Goal: Information Seeking & Learning: Learn about a topic

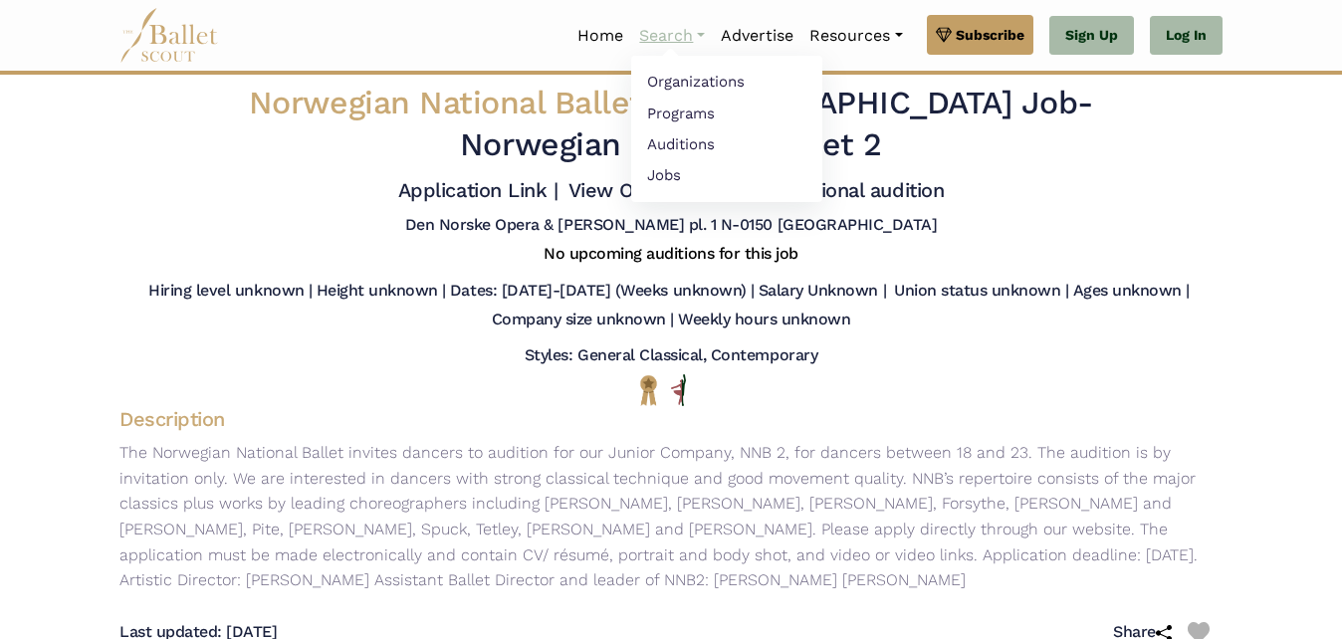
click at [666, 35] on link "Search" at bounding box center [672, 36] width 82 height 42
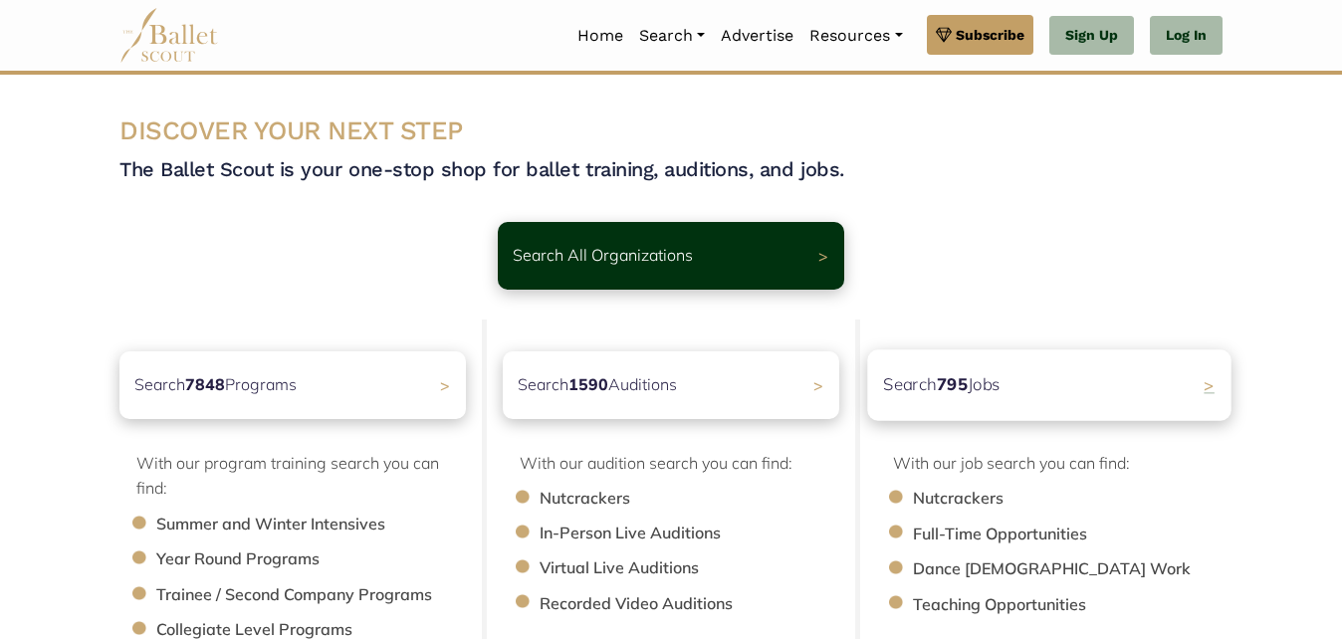
click at [1050, 381] on div "Search 795 Jobs >" at bounding box center [1048, 384] width 363 height 71
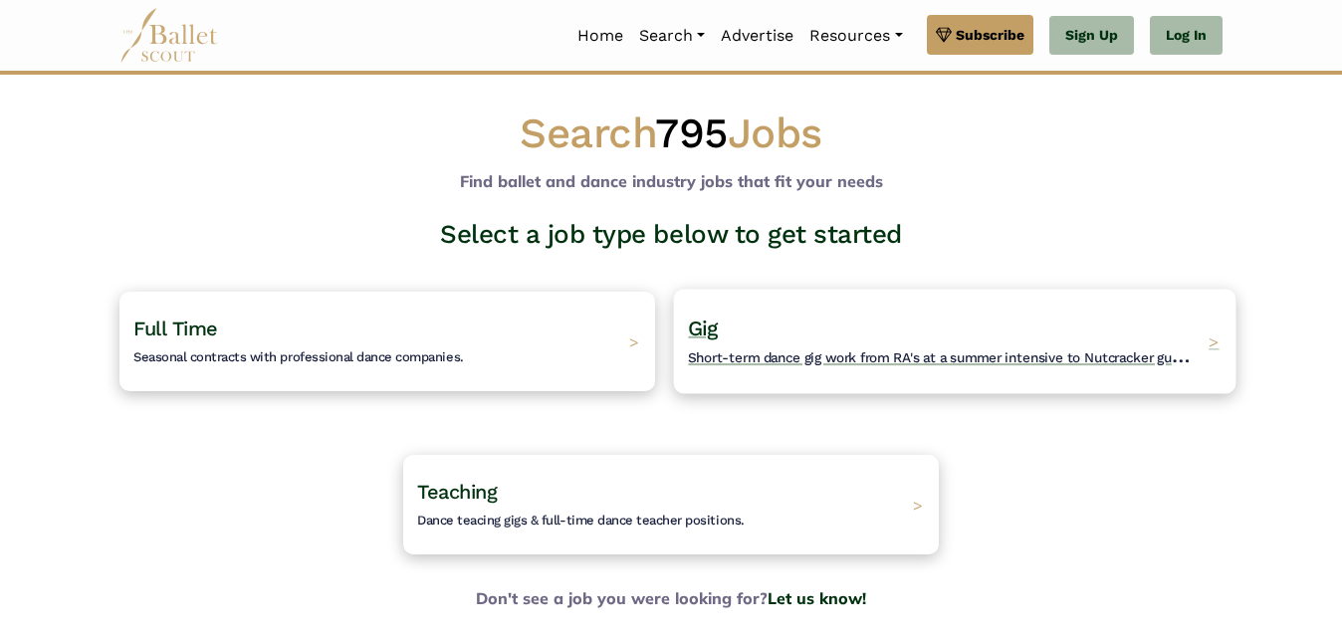
click at [786, 370] on div "Gig Short-term dance gig work from RA's at a summer intensive to Nutcracker gue…" at bounding box center [955, 341] width 563 height 105
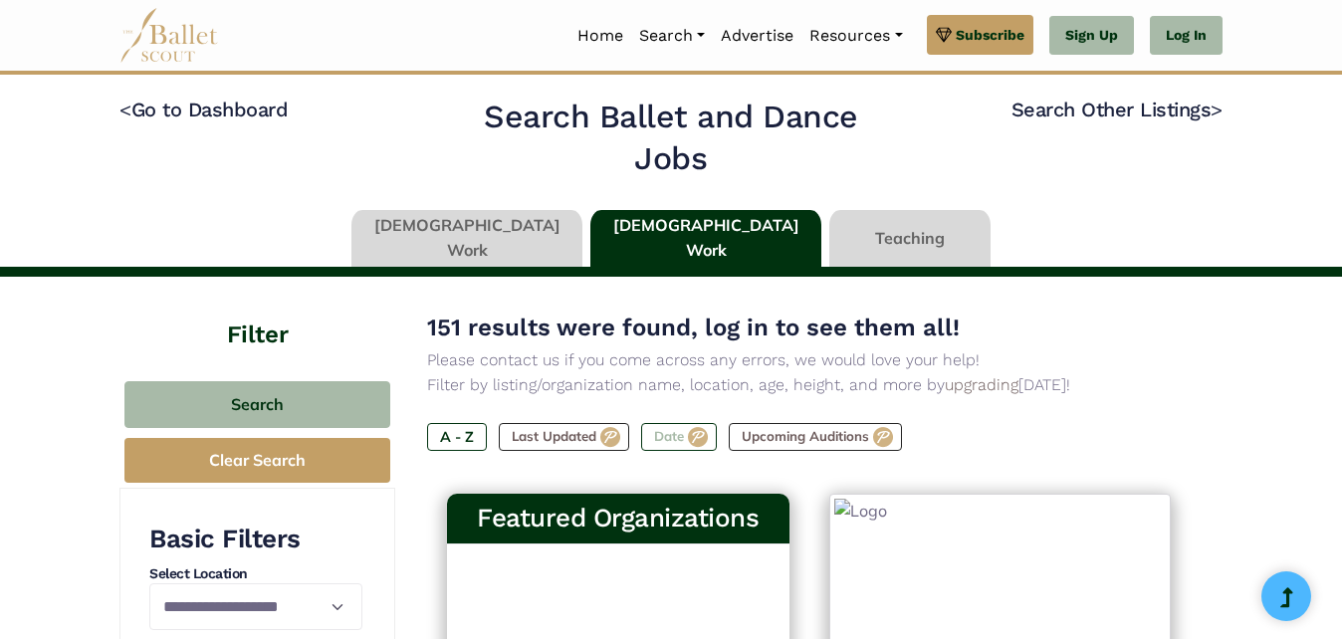
type input "******"
type input "*****"
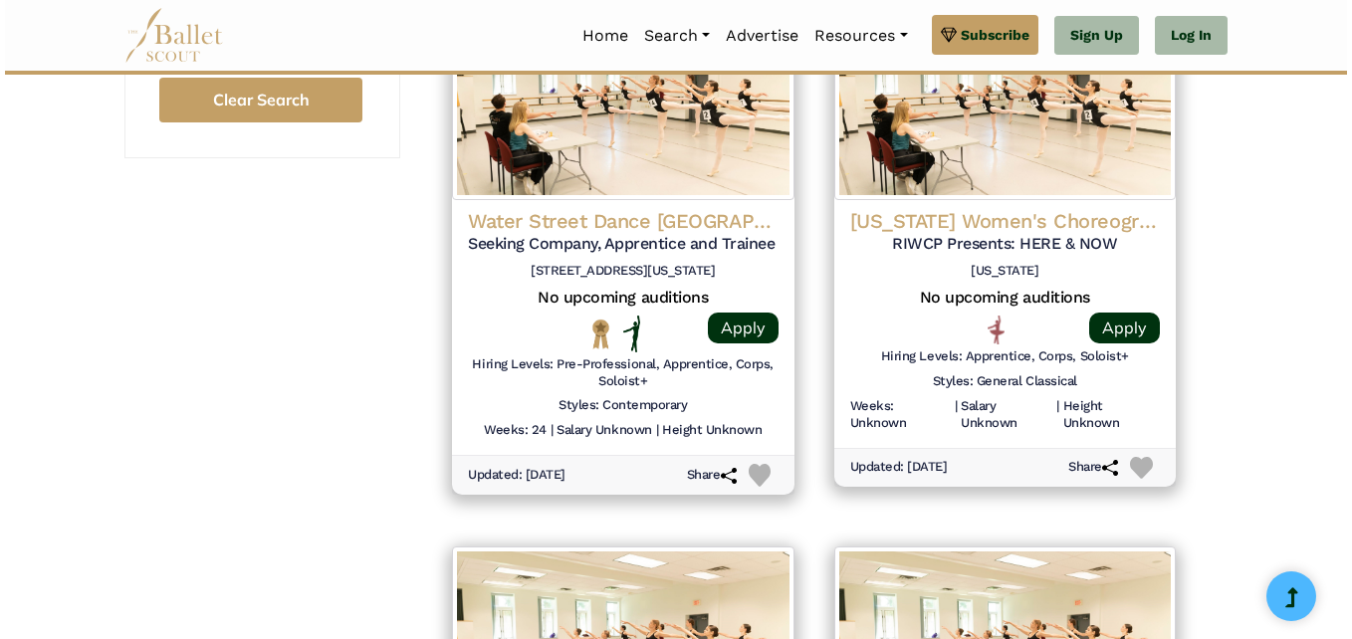
scroll to position [2154, 0]
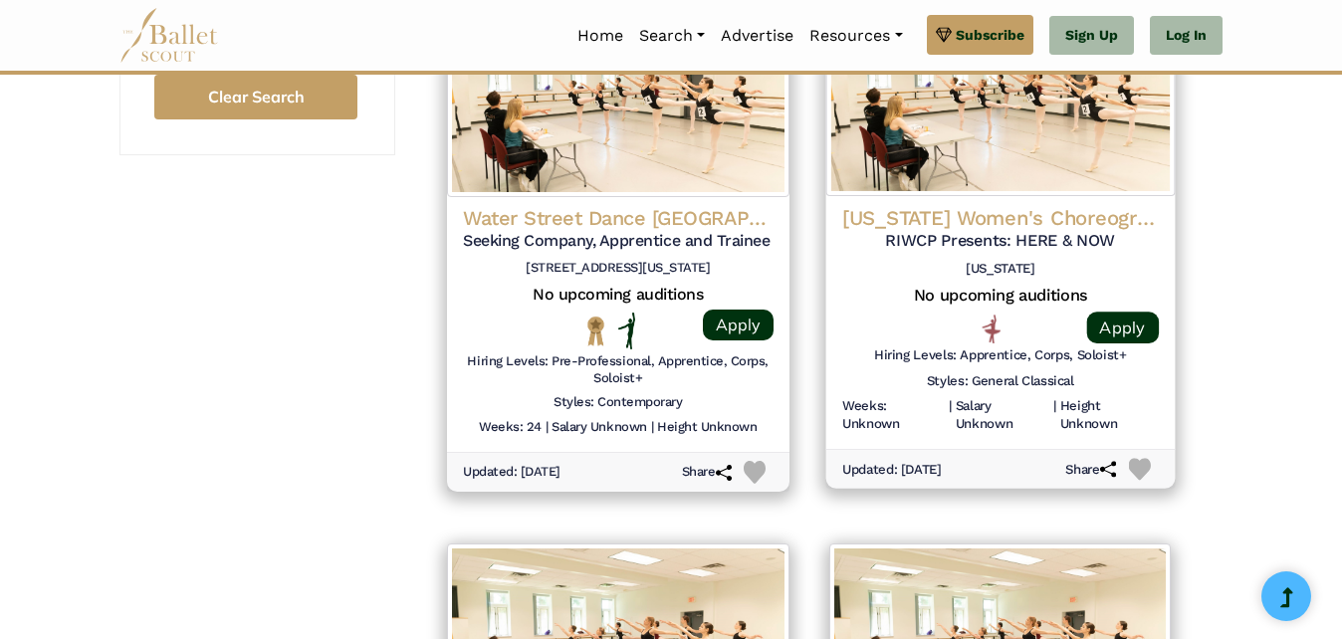
click at [1071, 214] on h4 "Rhode Island Women's Choreography Project" at bounding box center [999, 217] width 317 height 27
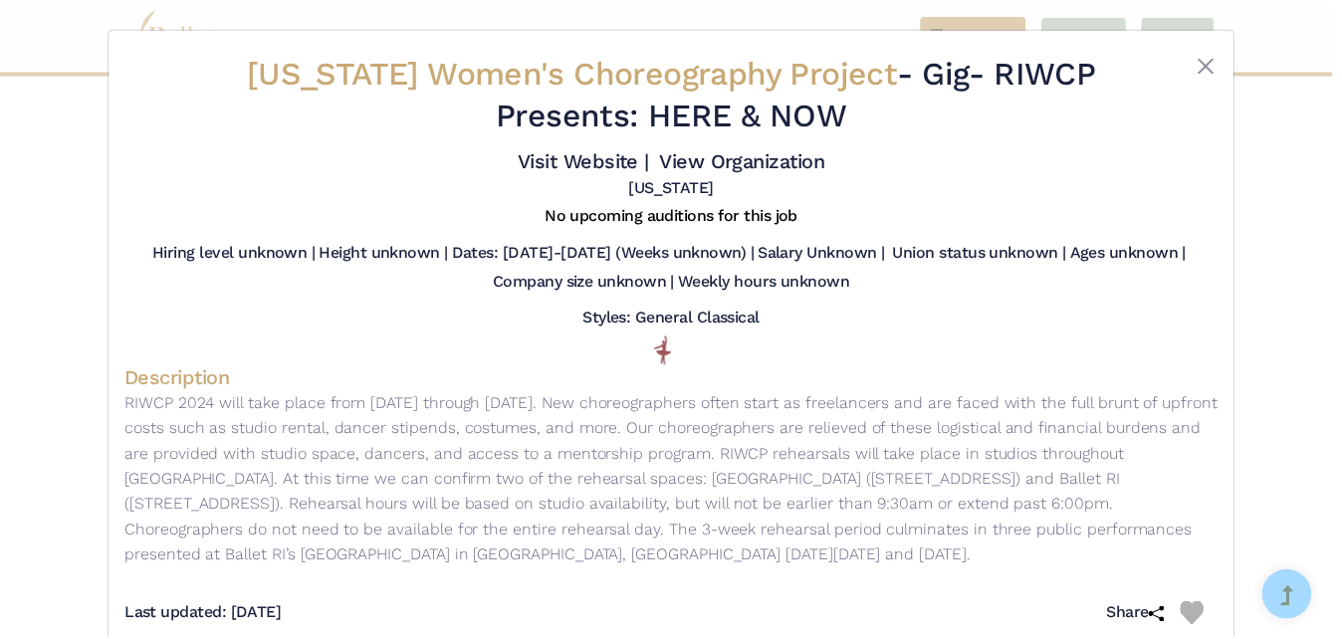
scroll to position [41, 0]
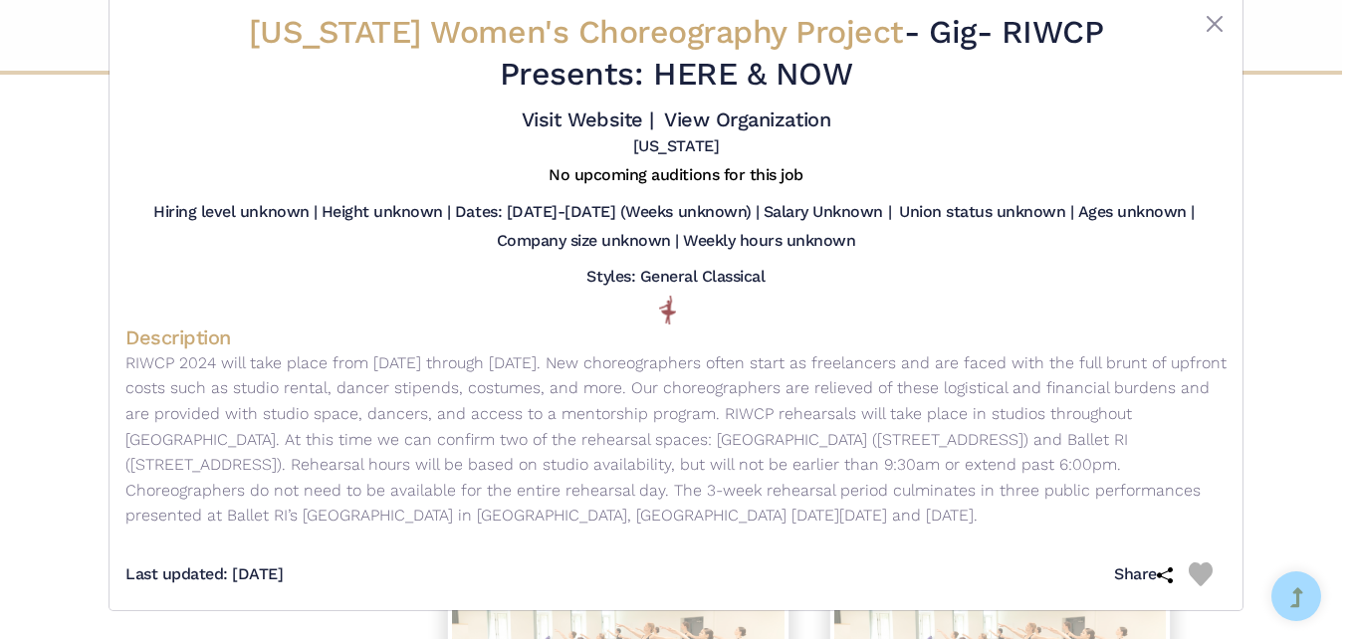
click at [1299, 215] on div "Rhode Island Women's Choreography Project - Gig - RIWCP Presents: HERE & NOW Vi…" at bounding box center [676, 319] width 1352 height 639
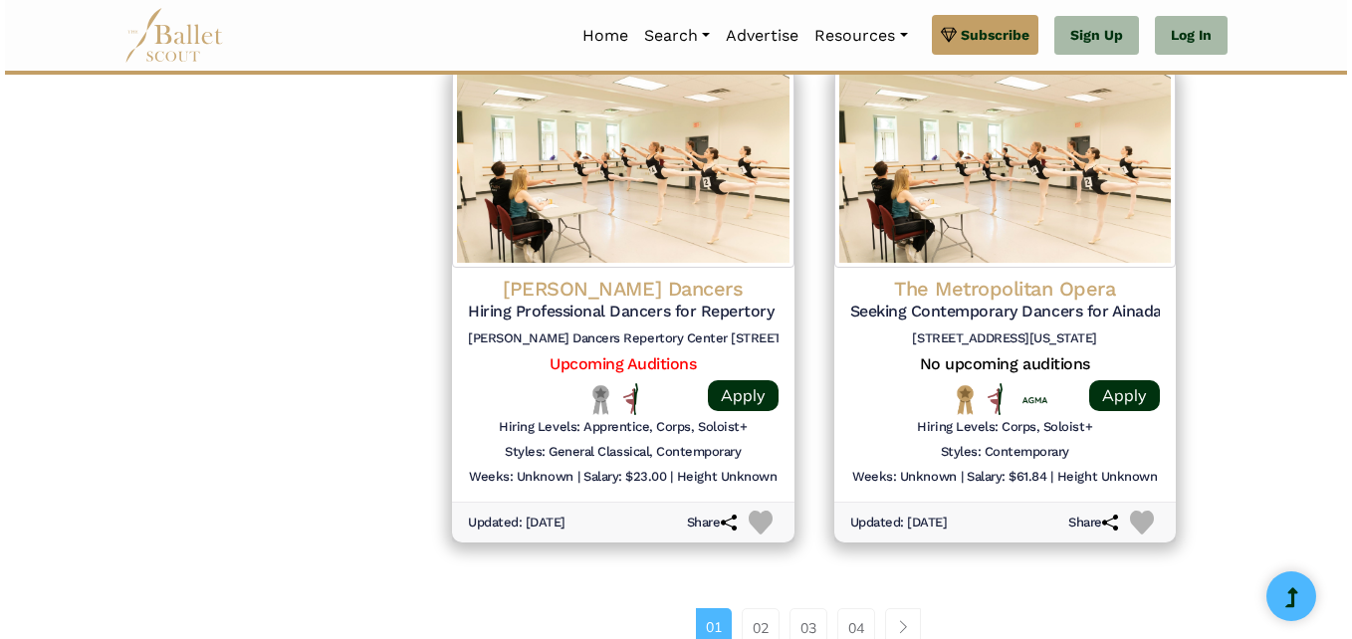
scroll to position [2636, 0]
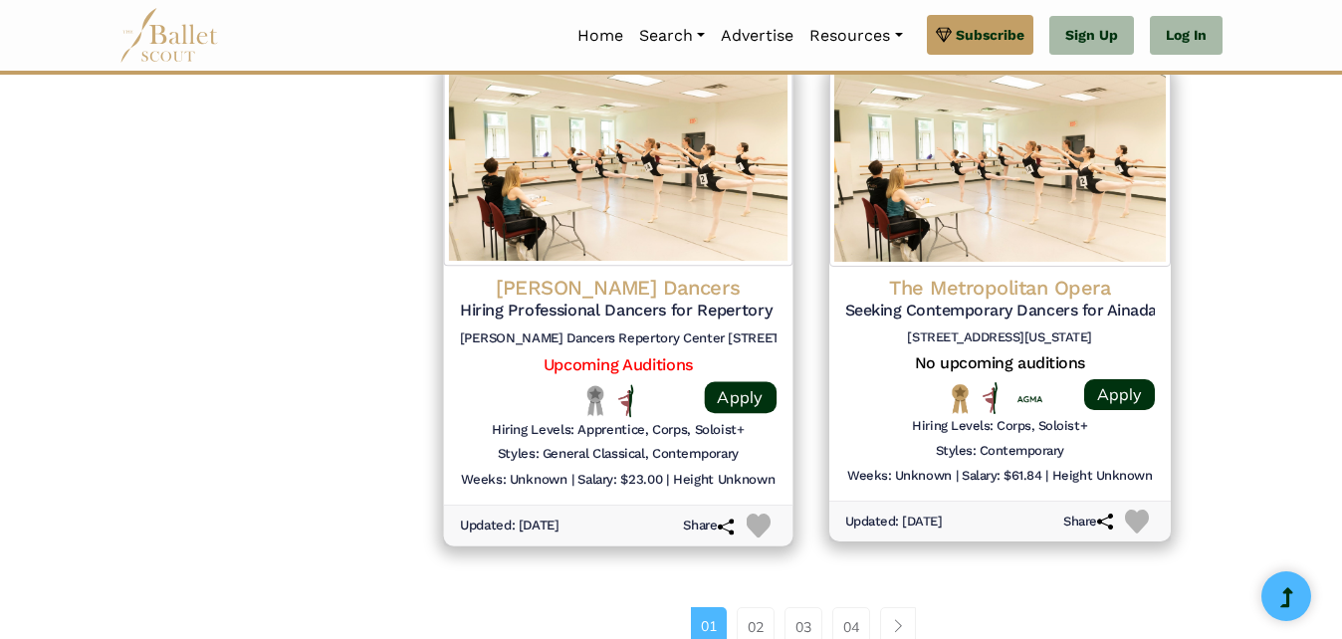
click at [655, 333] on h6 "[PERSON_NAME] Dancers Repertory Center [STREET_ADDRESS] 07306" at bounding box center [618, 338] width 317 height 17
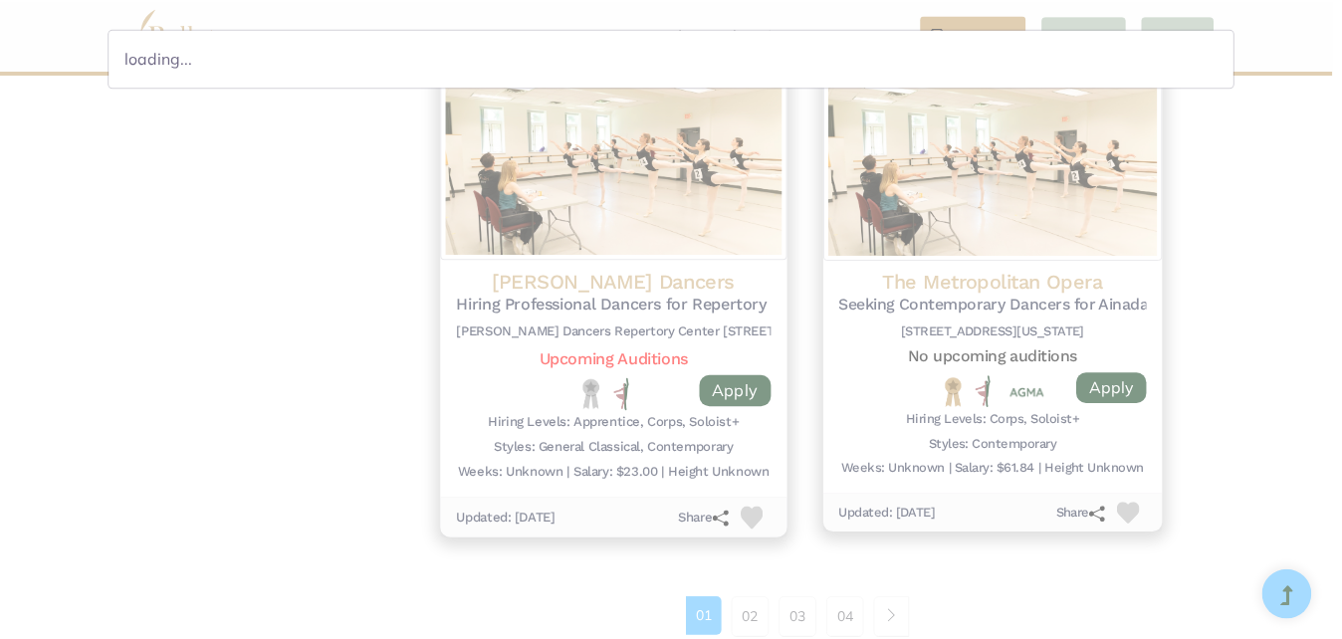
scroll to position [0, 0]
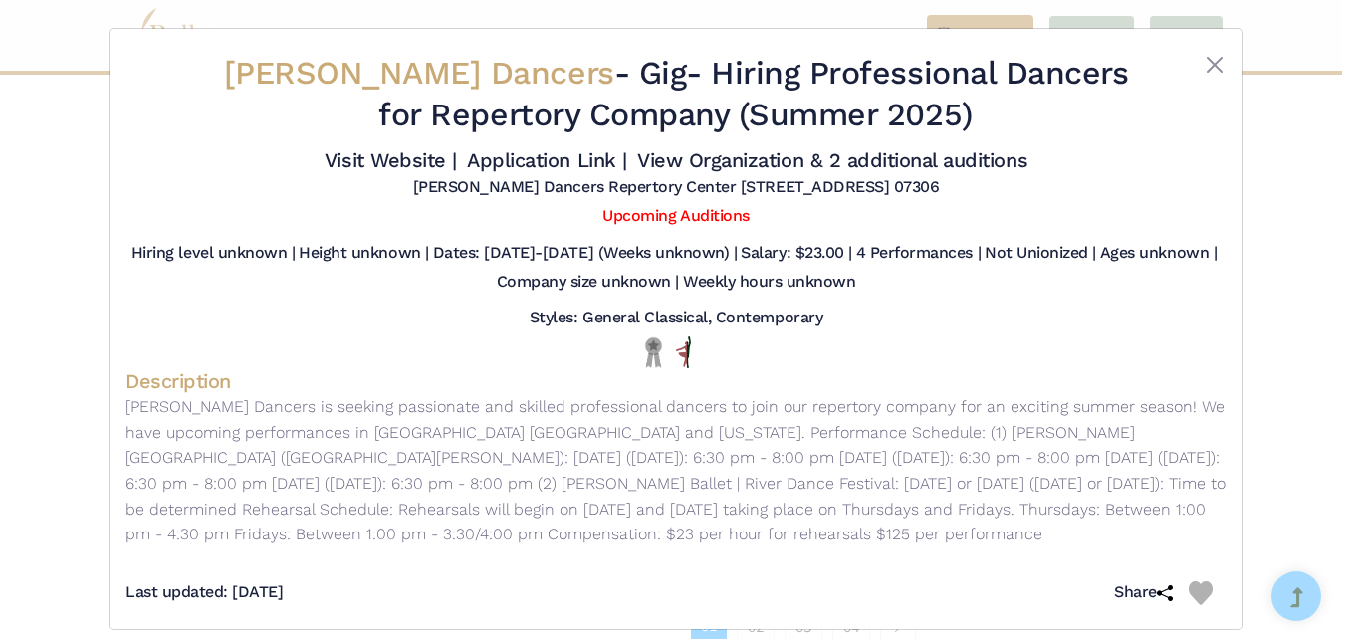
click at [1302, 218] on div "Kennedy Dancers - Gig - Hiring Professional Dancers for Repertory Company (Summ…" at bounding box center [676, 319] width 1352 height 639
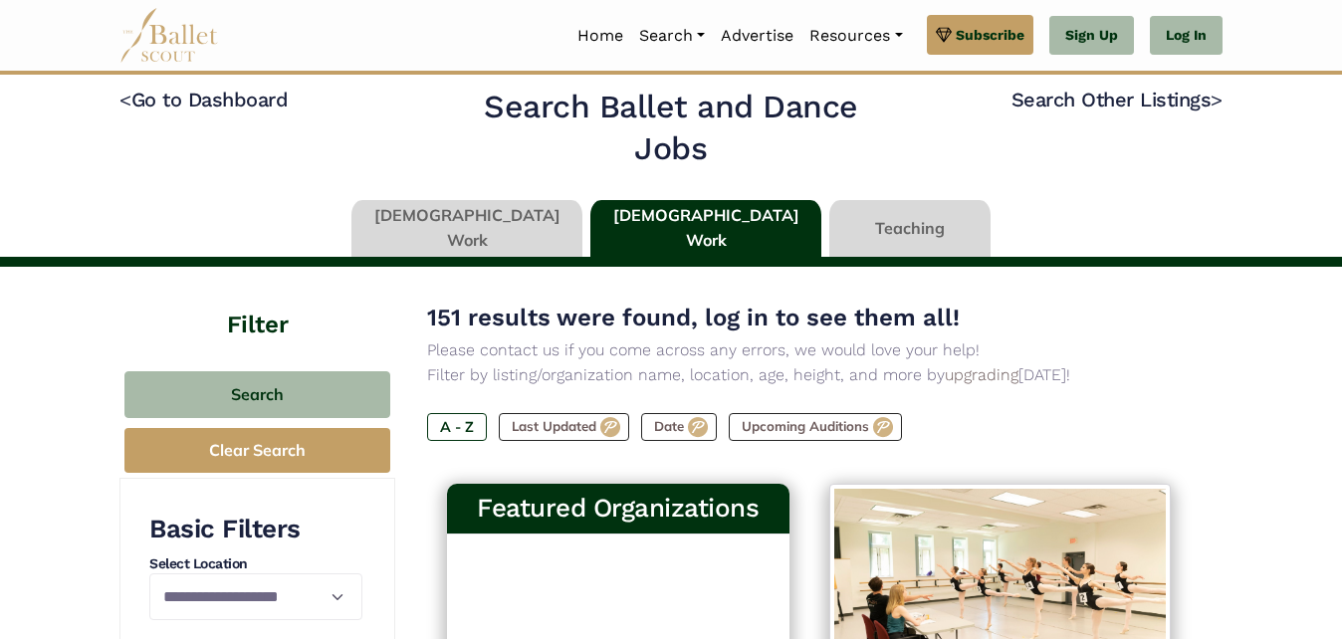
scroll to position [9, 0]
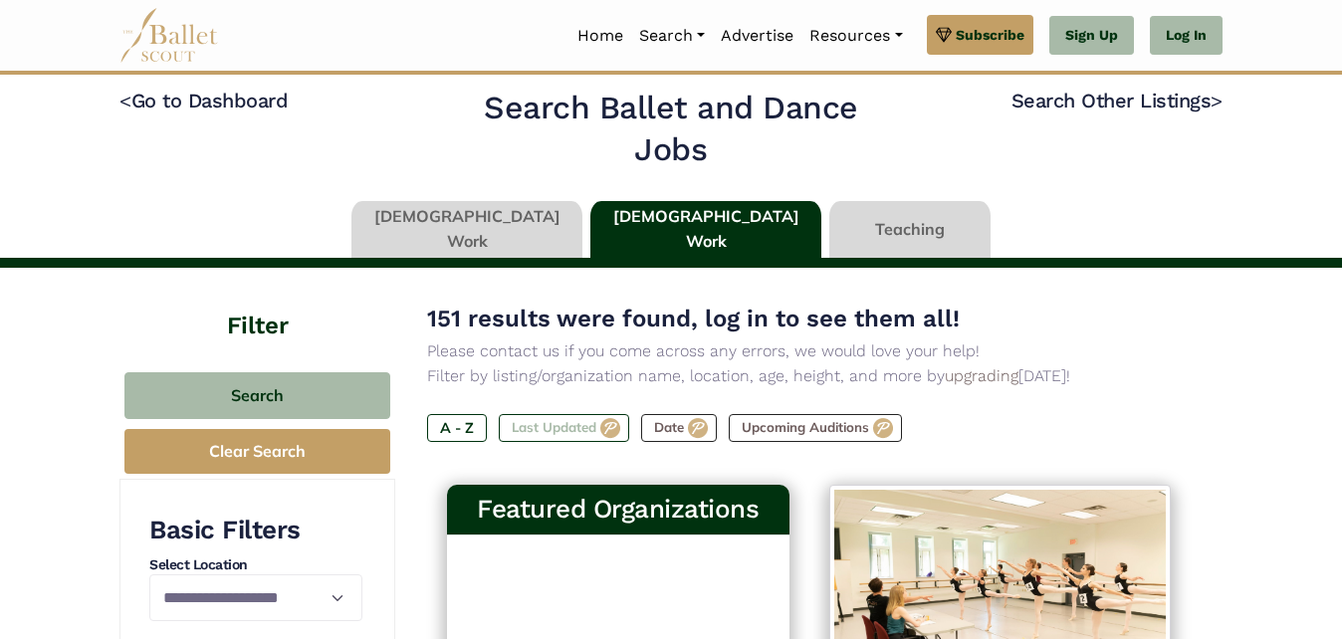
click at [569, 427] on label "Last Updated" at bounding box center [564, 428] width 130 height 28
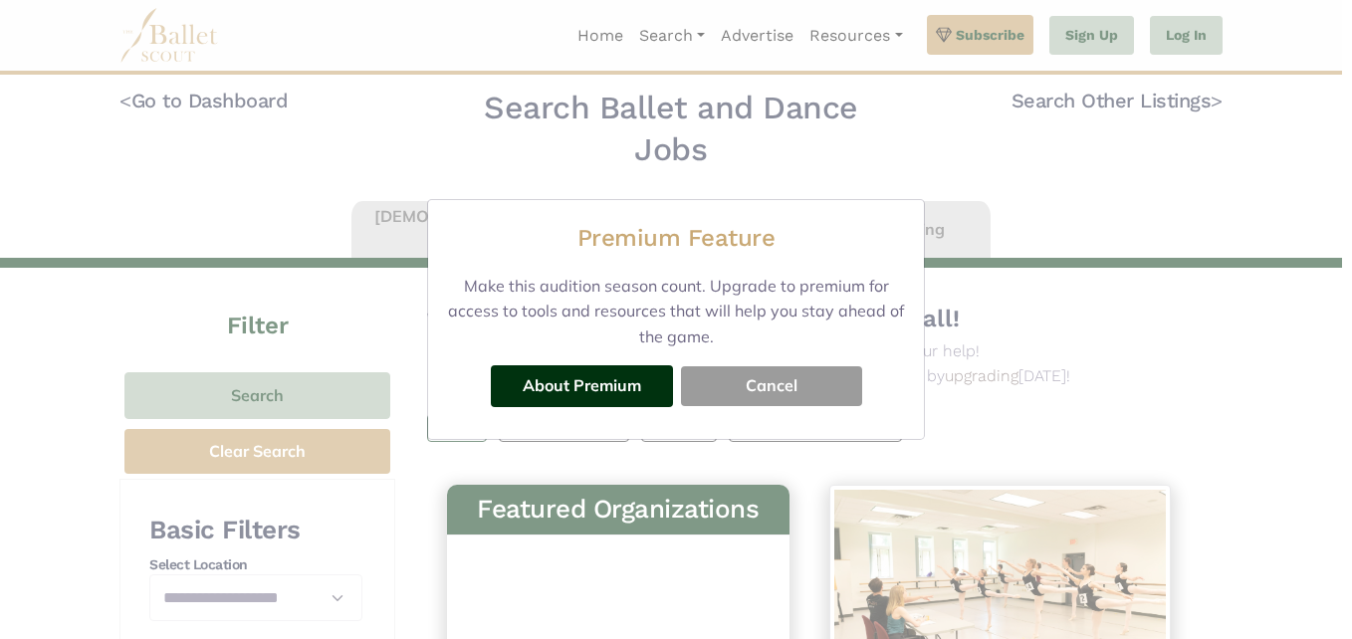
click at [741, 383] on button "Cancel" at bounding box center [771, 386] width 181 height 40
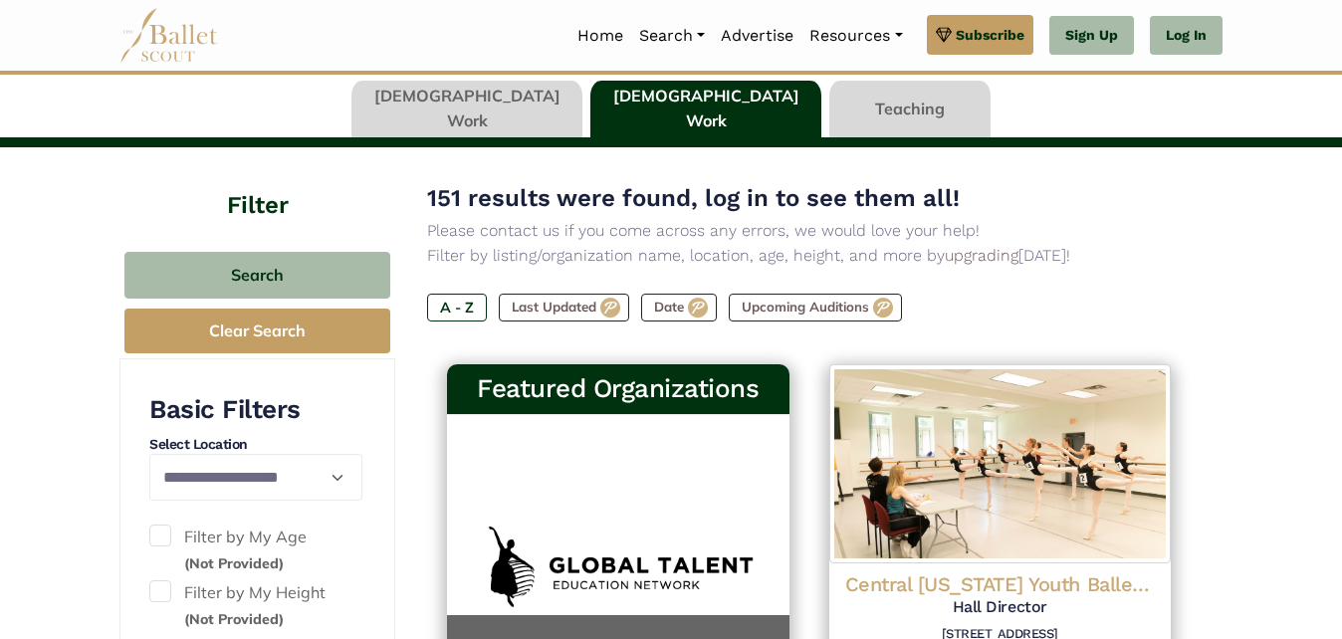
scroll to position [135, 0]
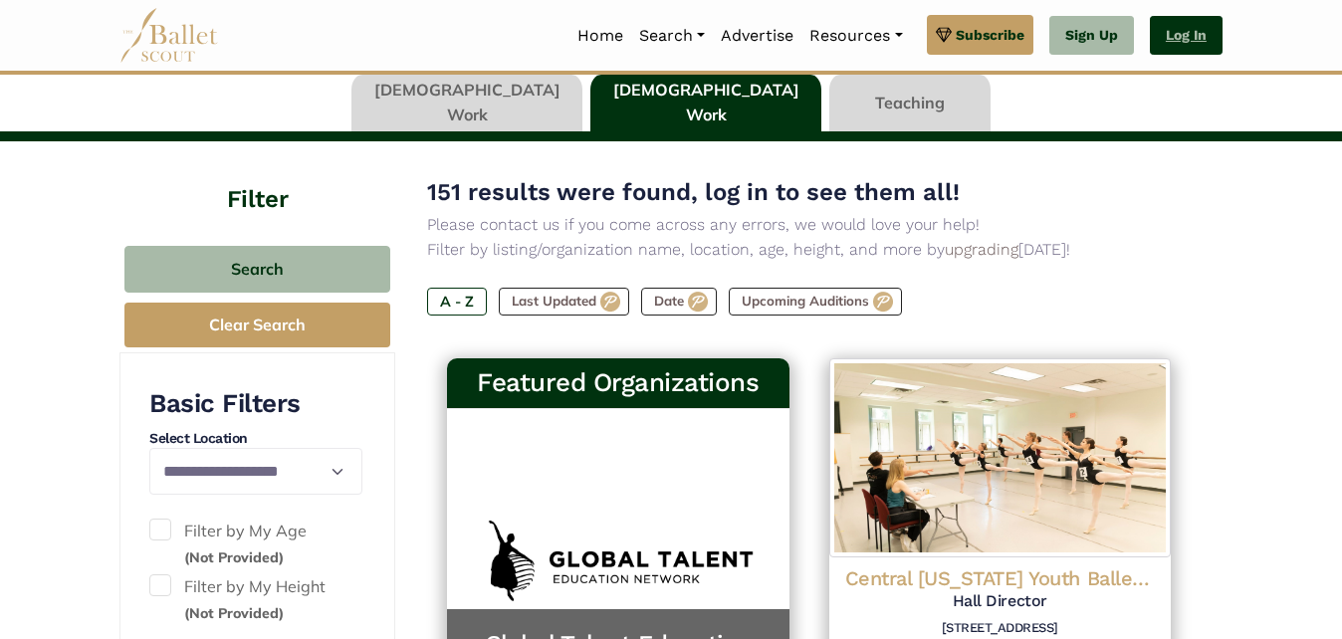
click at [1208, 31] on link "Log In" at bounding box center [1186, 36] width 73 height 40
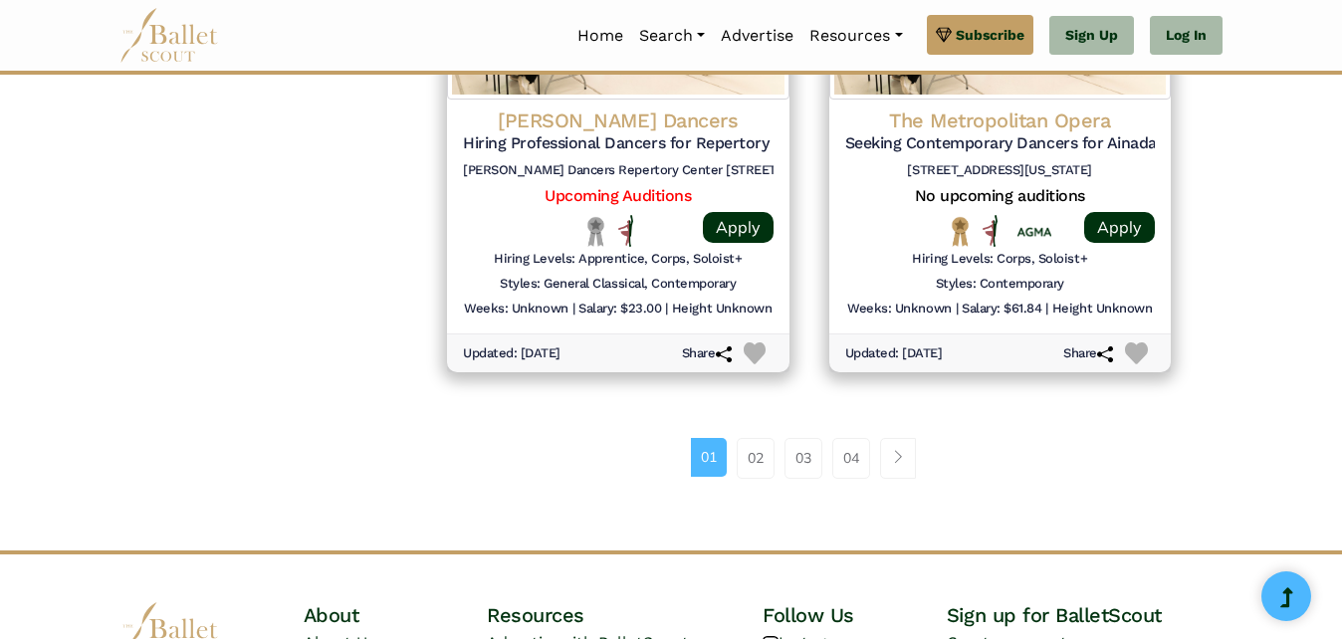
scroll to position [2987, 0]
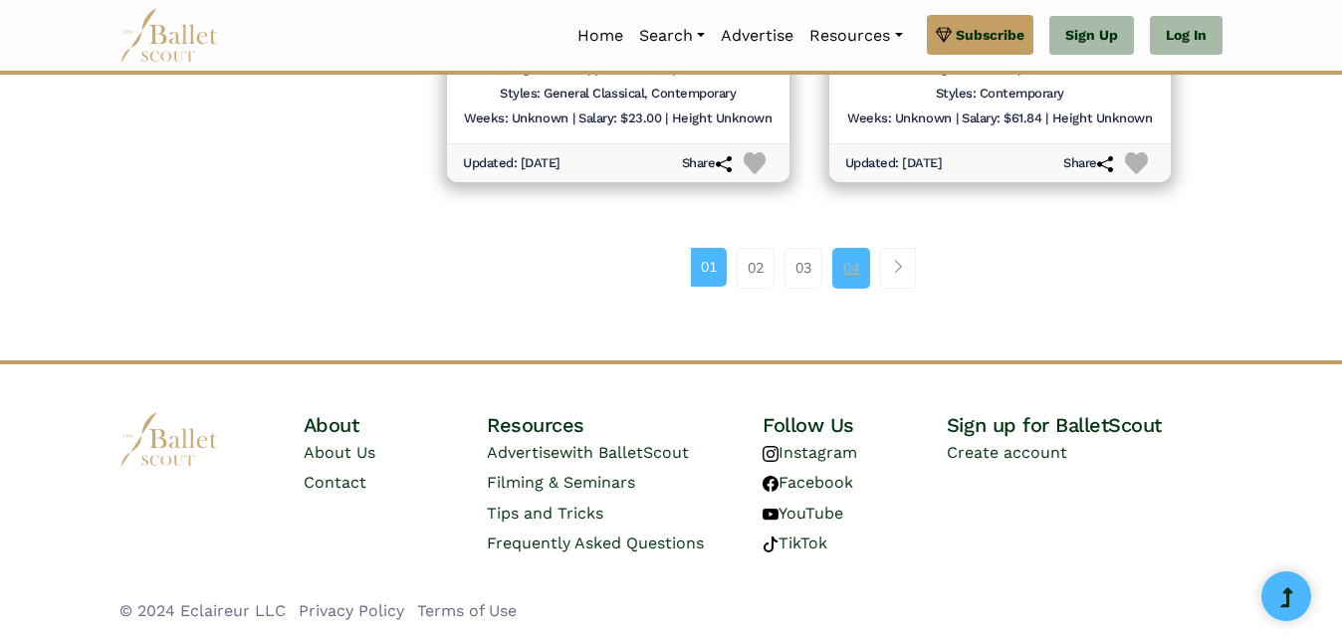
click at [841, 280] on link "04" at bounding box center [851, 268] width 38 height 40
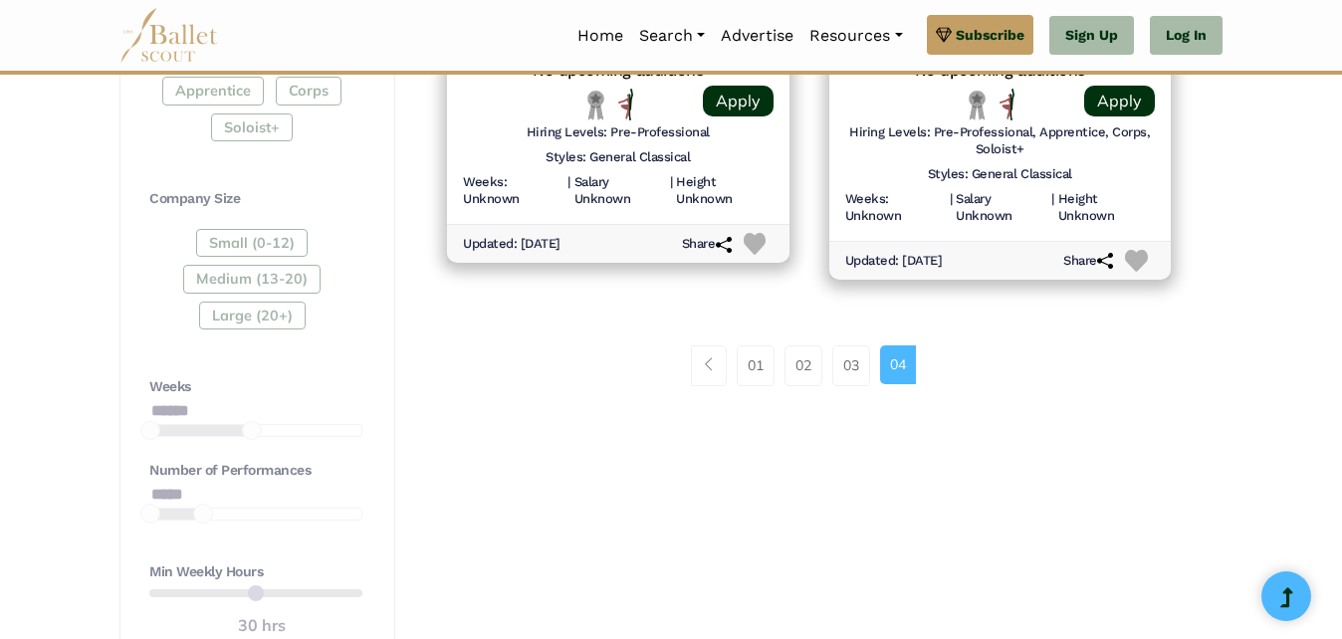
scroll to position [1262, 0]
click at [800, 362] on link "02" at bounding box center [804, 364] width 38 height 40
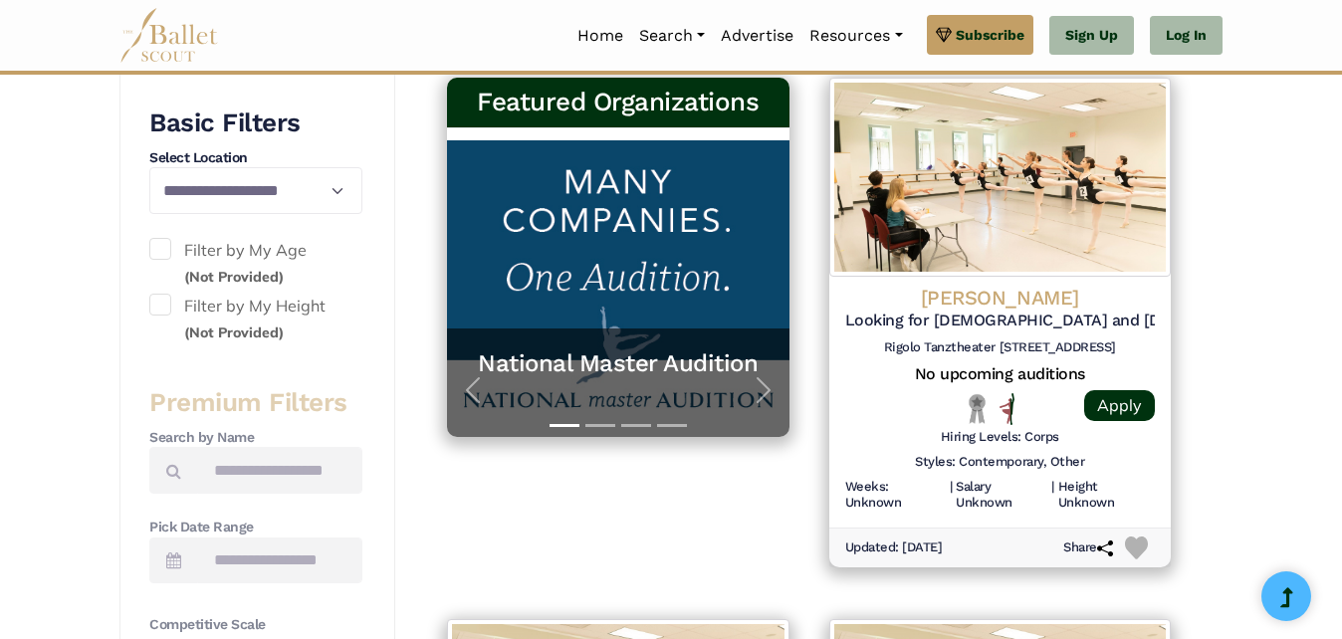
scroll to position [395, 0]
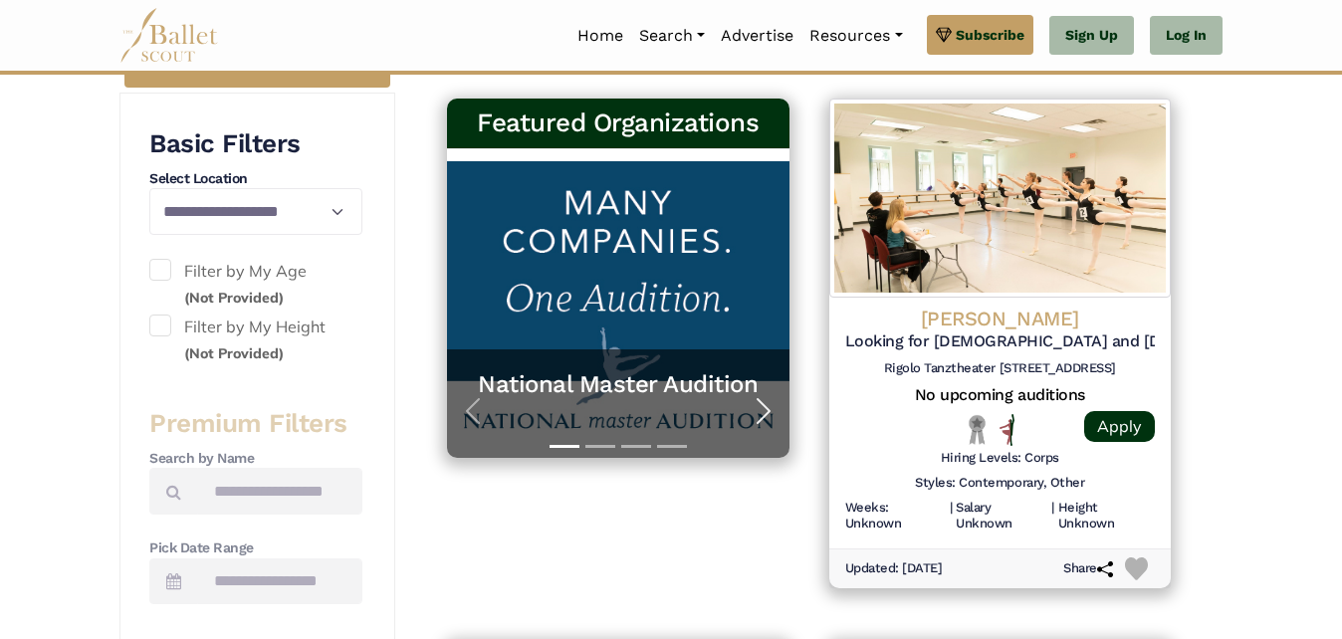
click at [748, 404] on span "button" at bounding box center [764, 411] width 32 height 32
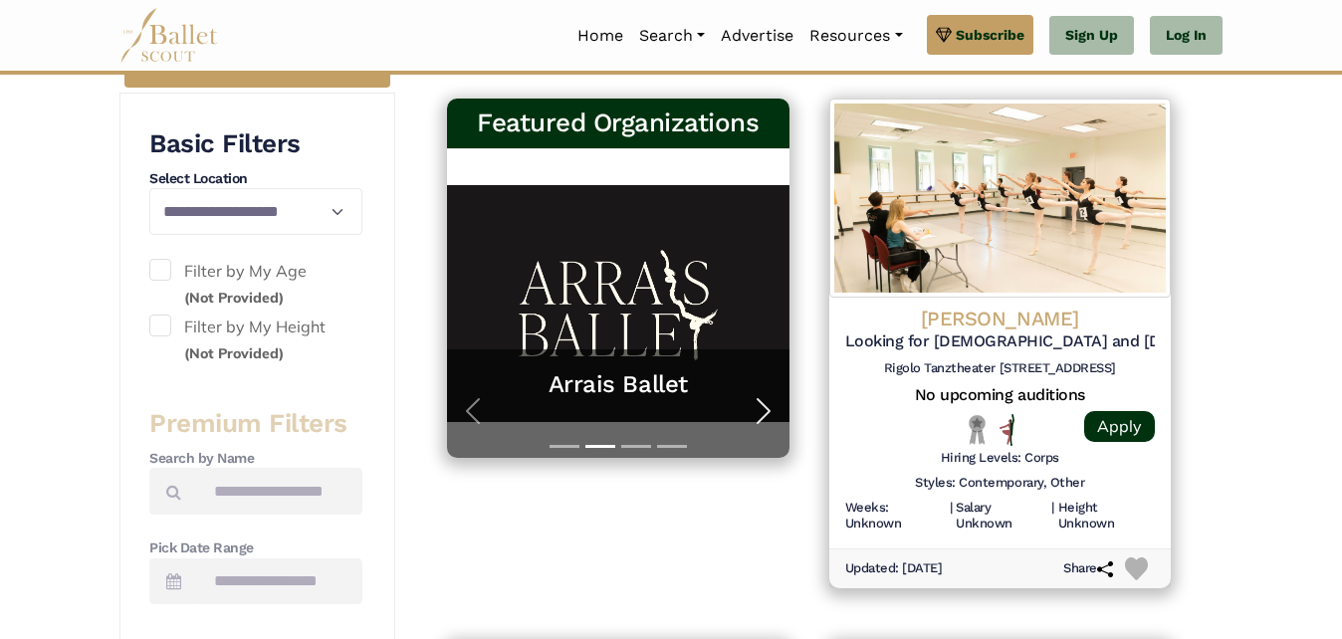
click at [752, 404] on span "button" at bounding box center [764, 411] width 32 height 32
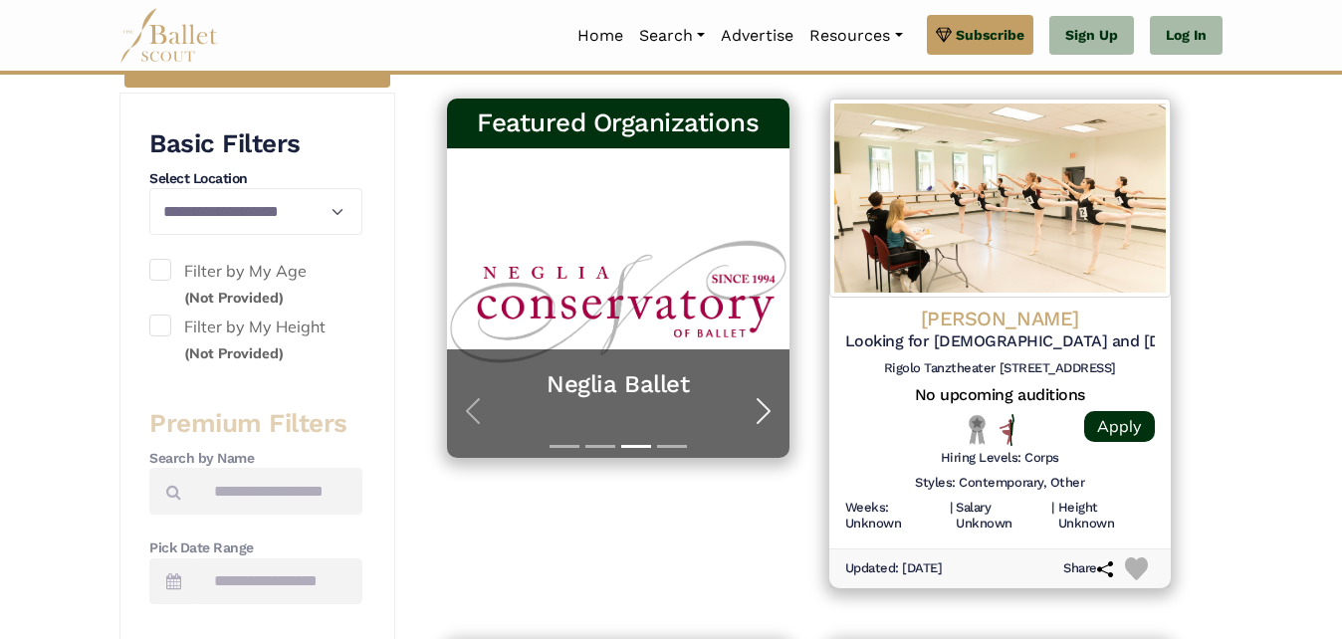
click at [752, 404] on span "button" at bounding box center [764, 411] width 32 height 32
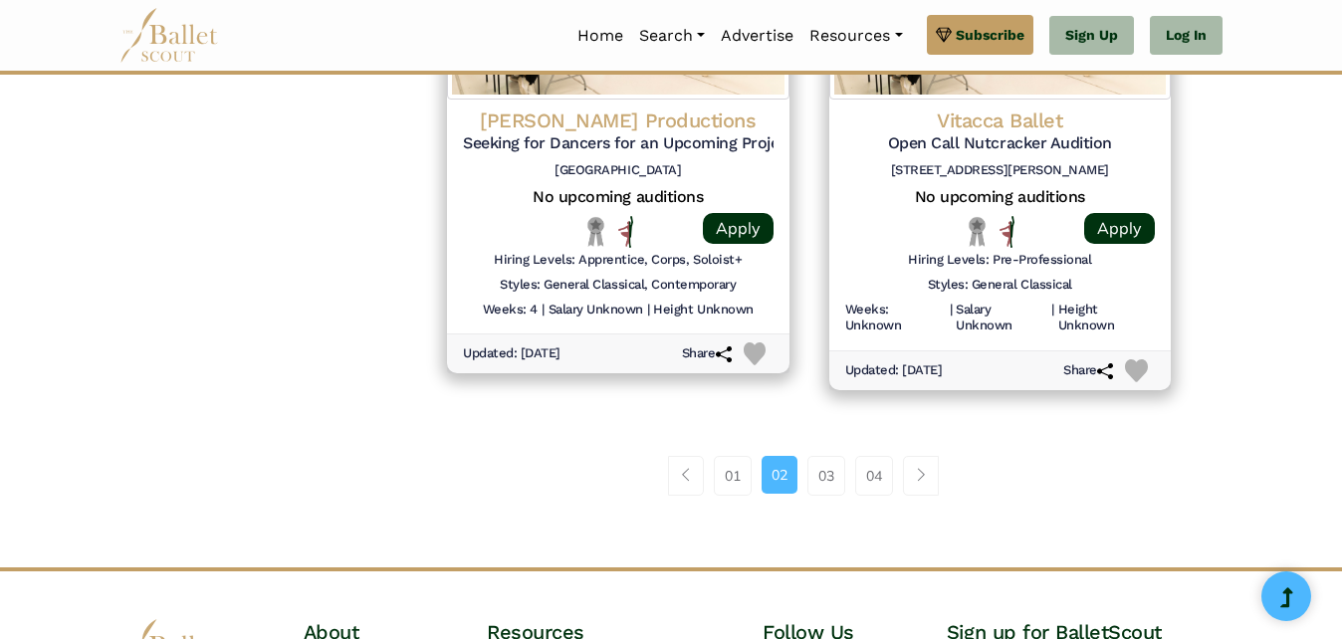
scroll to position [2767, 0]
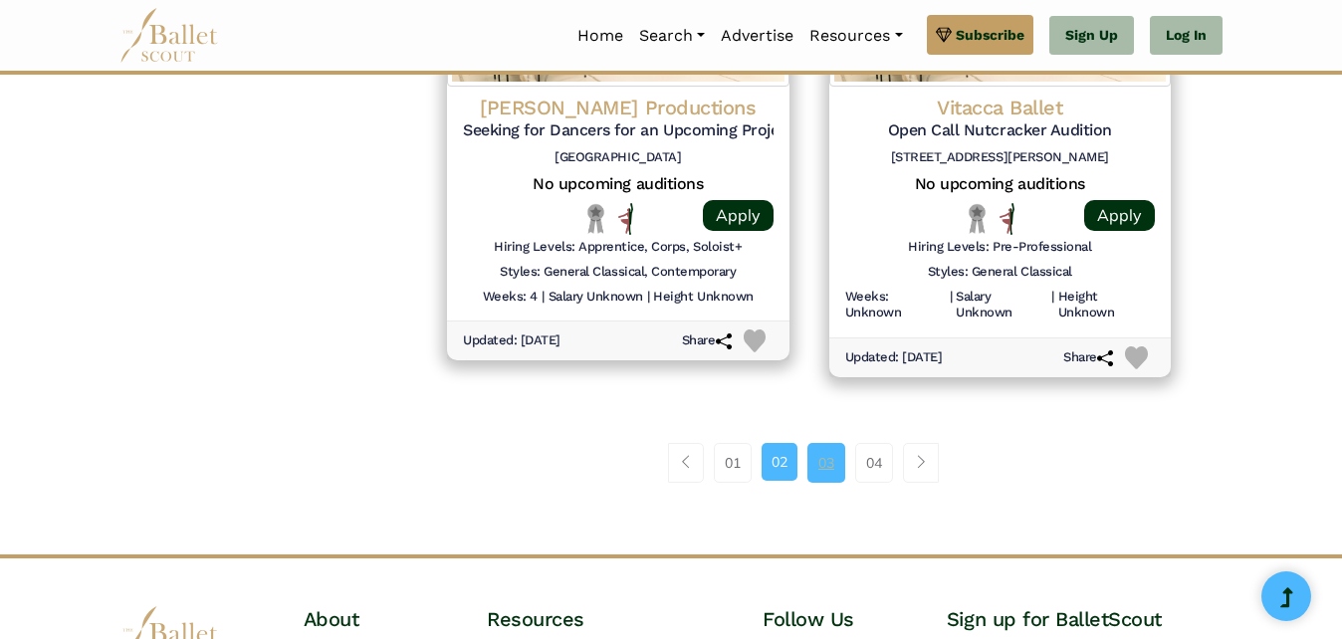
click at [827, 472] on link "03" at bounding box center [826, 463] width 38 height 40
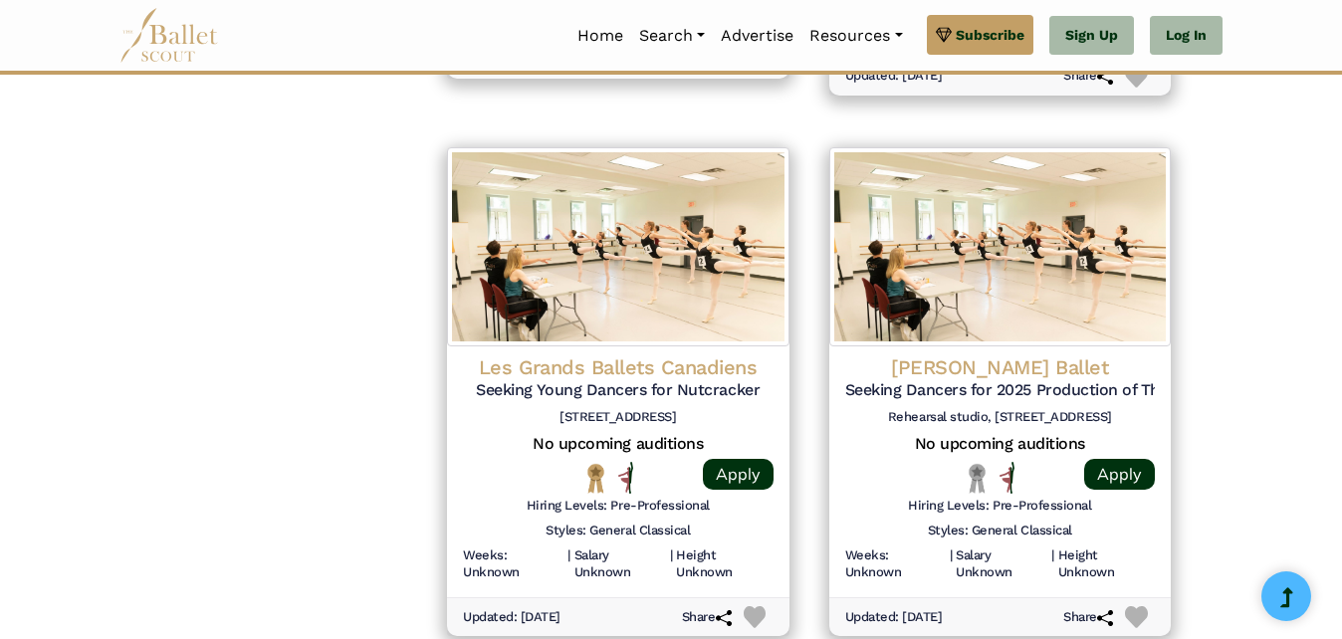
scroll to position [2748, 0]
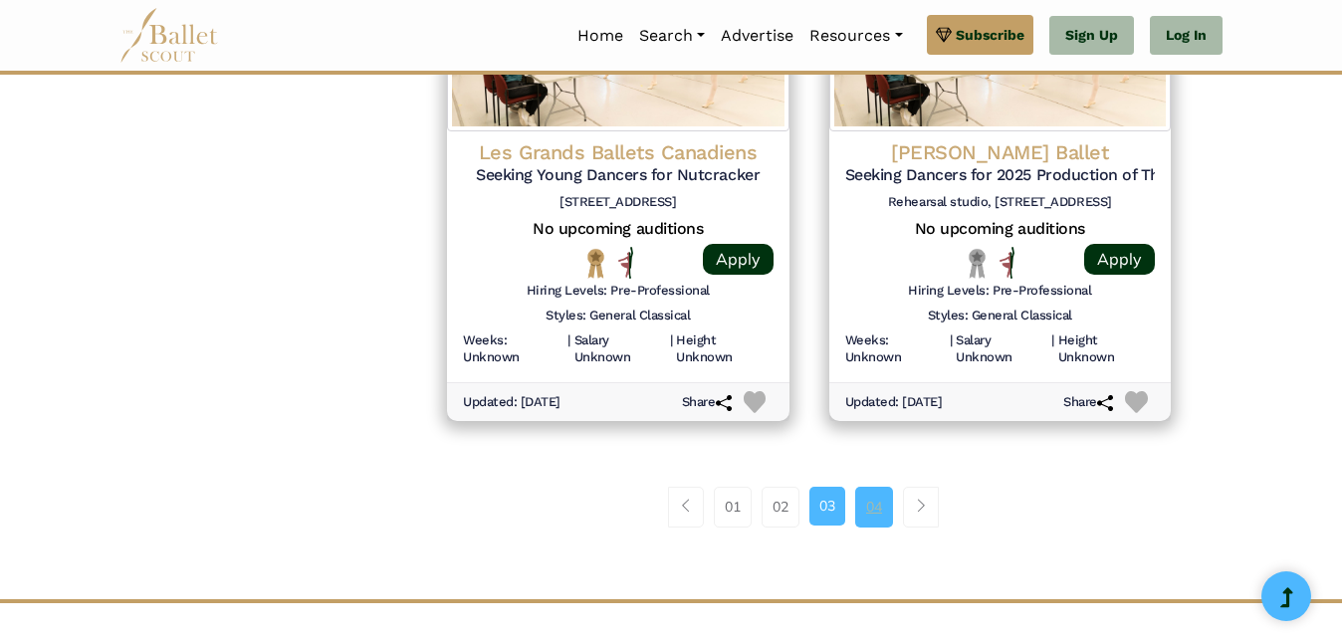
click at [856, 513] on link "04" at bounding box center [874, 507] width 38 height 40
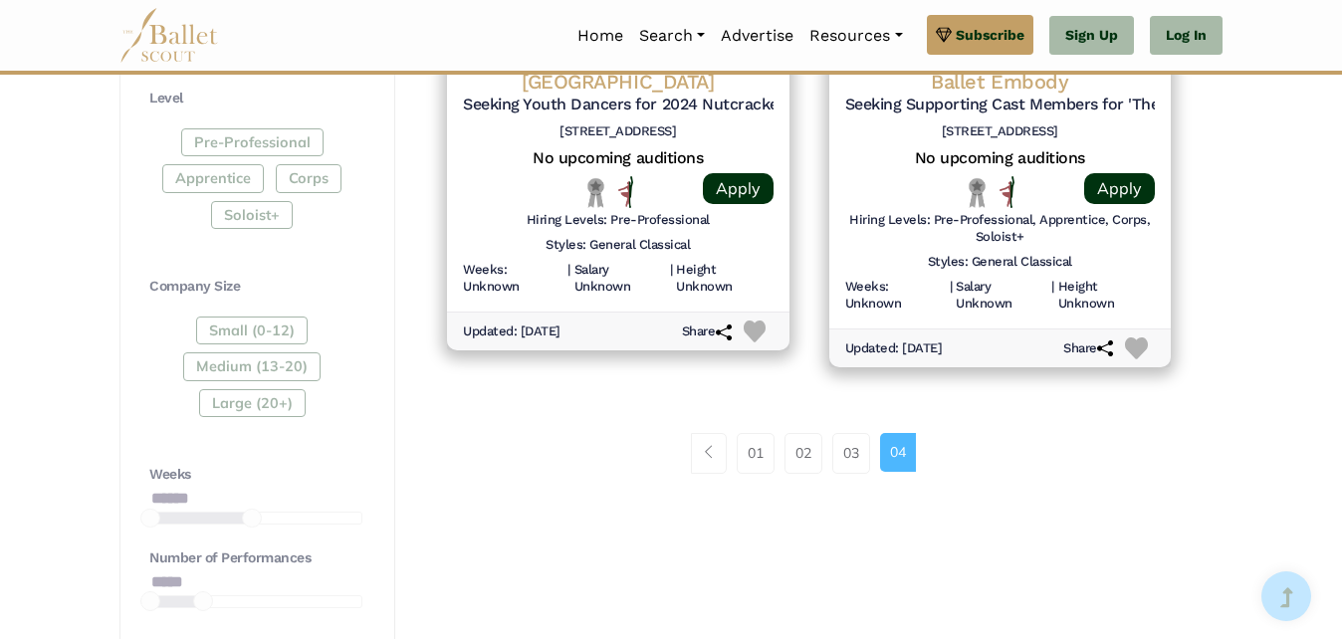
scroll to position [1262, 0]
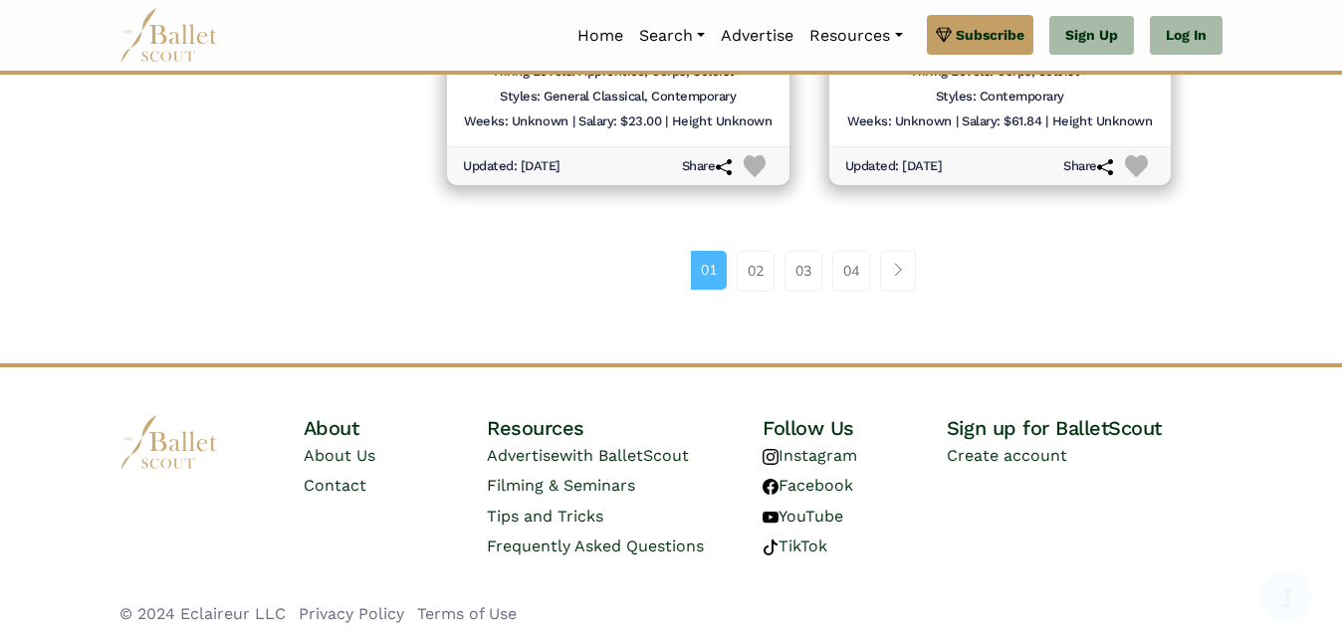
scroll to position [2987, 0]
